Goal: Entertainment & Leisure: Consume media (video, audio)

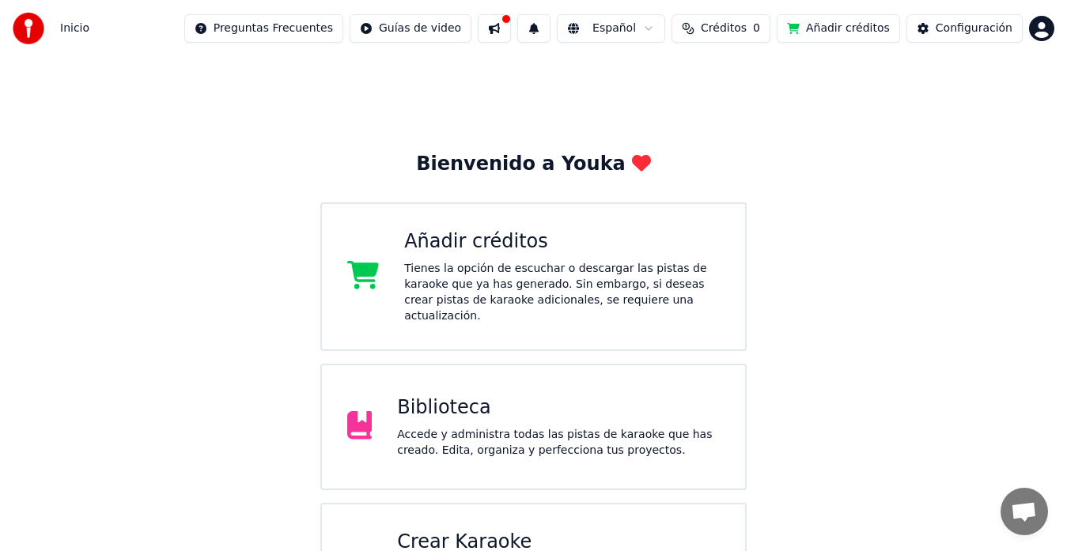
click at [415, 401] on div "Biblioteca" at bounding box center [558, 407] width 323 height 25
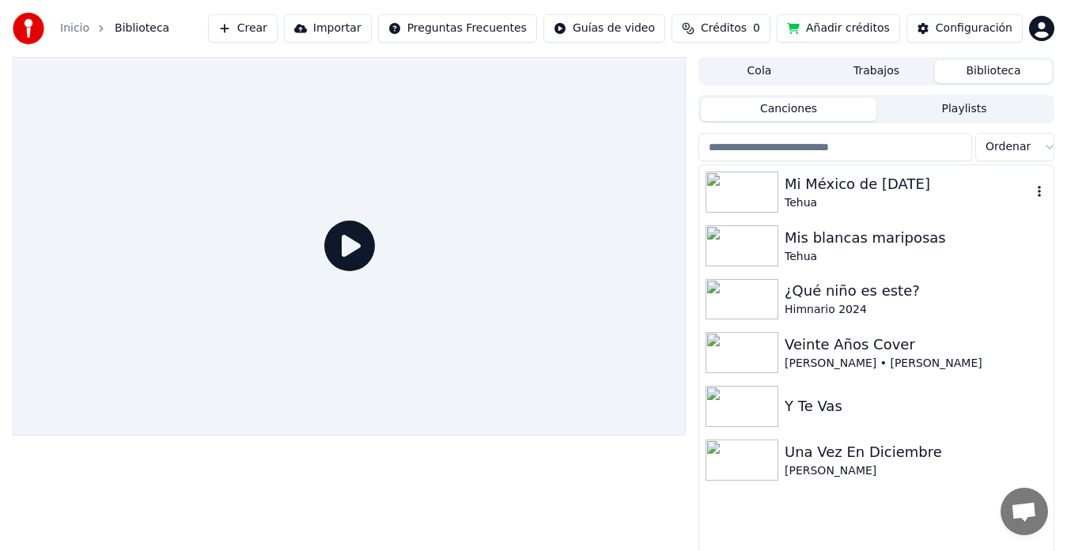
click at [791, 195] on div "Tehua" at bounding box center [907, 203] width 247 height 16
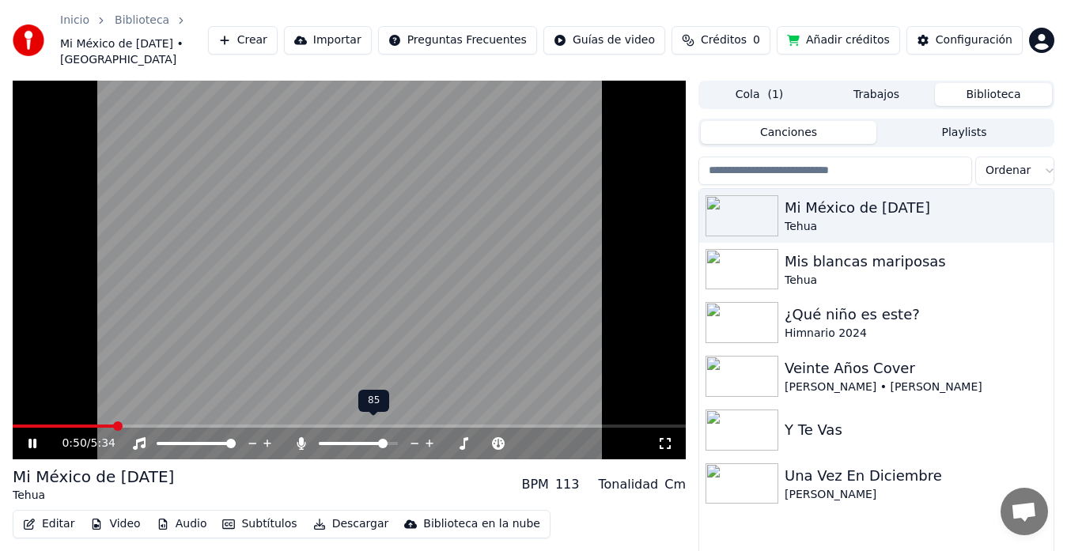
click at [387, 439] on span at bounding box center [382, 443] width 9 height 9
click at [93, 425] on span at bounding box center [53, 426] width 81 height 3
click at [73, 421] on span at bounding box center [76, 425] width 9 height 9
